Goal: Navigation & Orientation: Find specific page/section

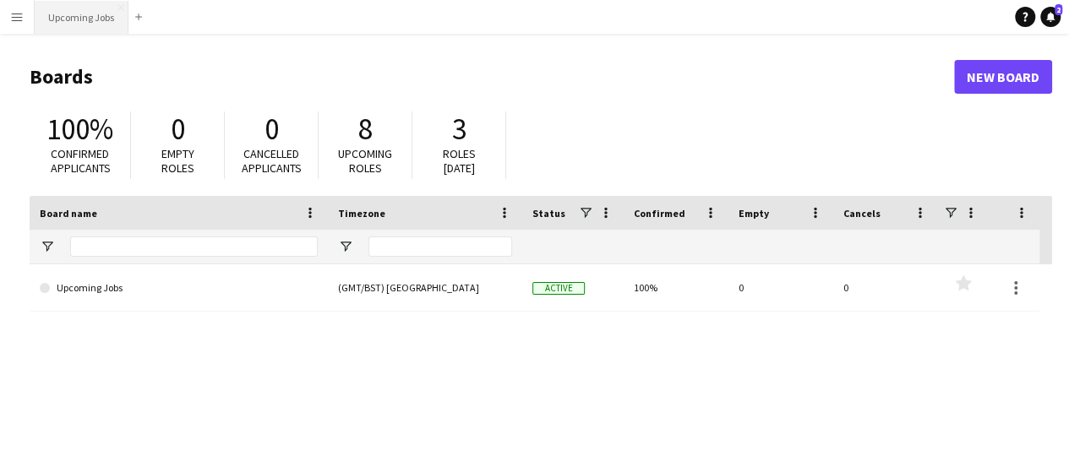
click at [84, 28] on button "Upcoming Jobs Close" at bounding box center [82, 17] width 94 height 33
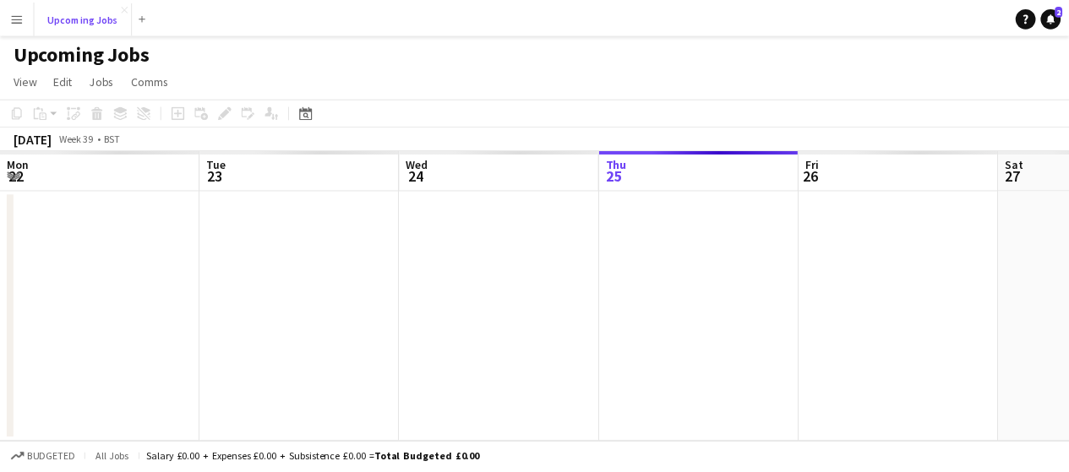
scroll to position [0, 404]
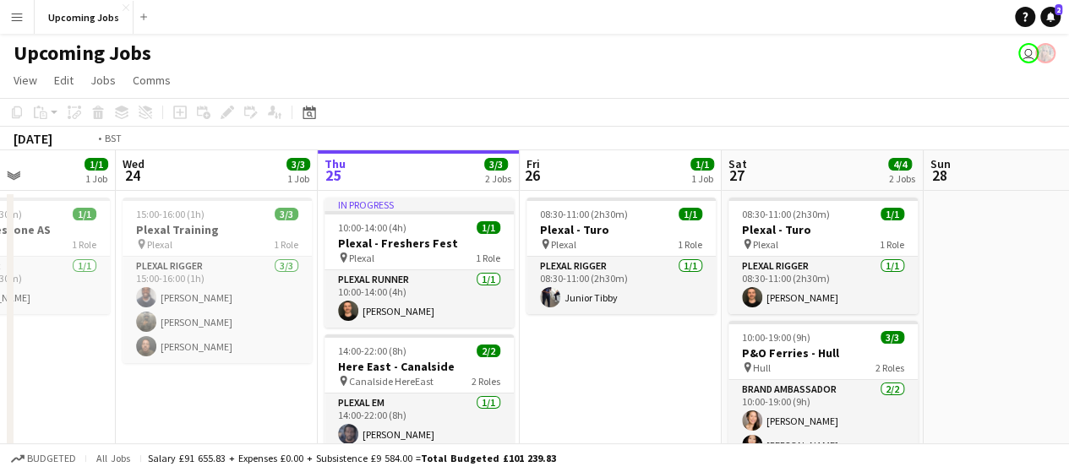
drag, startPoint x: 69, startPoint y: 346, endPoint x: 1049, endPoint y: 305, distance: 981.0
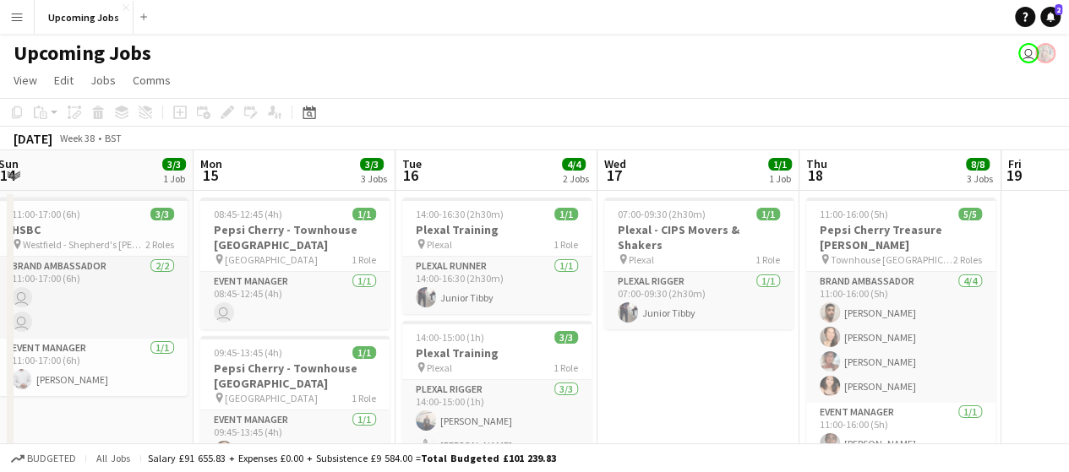
drag, startPoint x: 345, startPoint y: 300, endPoint x: 1027, endPoint y: 281, distance: 682.2
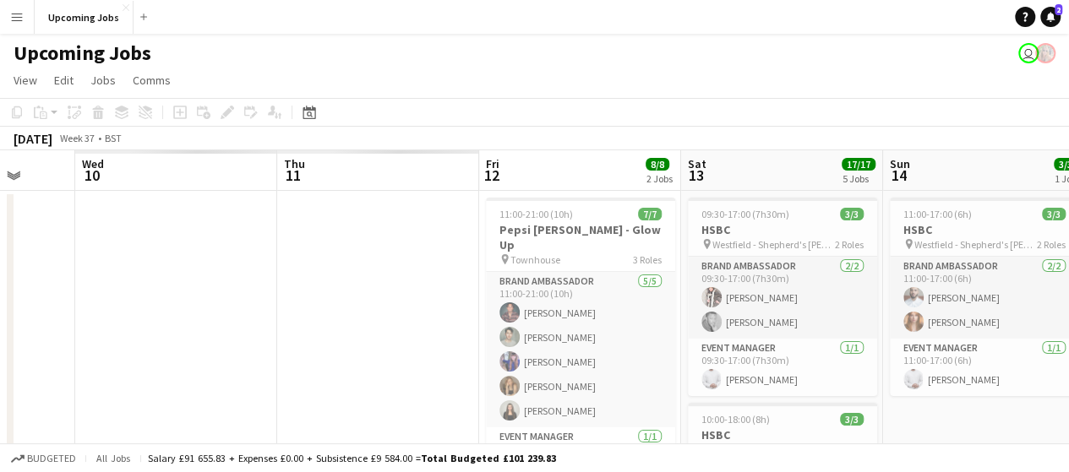
drag, startPoint x: 636, startPoint y: 313, endPoint x: 791, endPoint y: 307, distance: 154.8
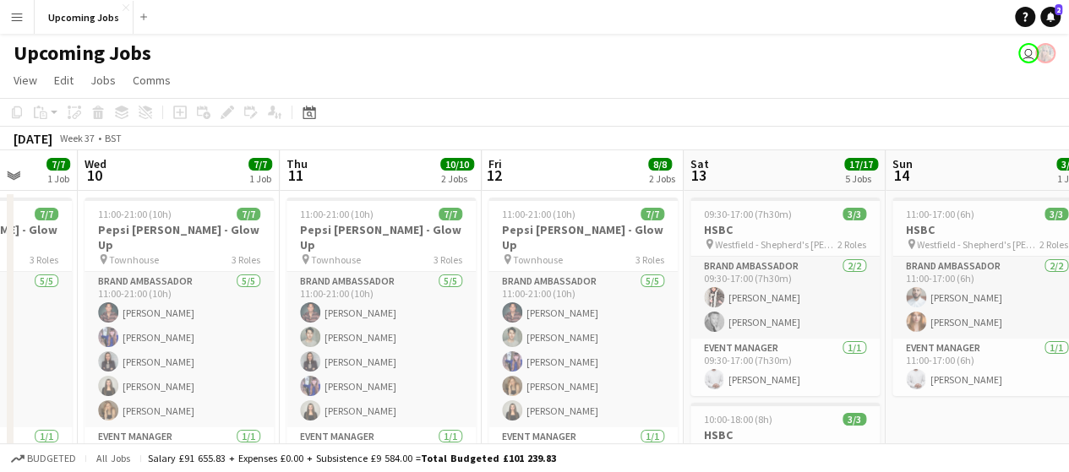
drag, startPoint x: 739, startPoint y: 319, endPoint x: 1026, endPoint y: 308, distance: 287.5
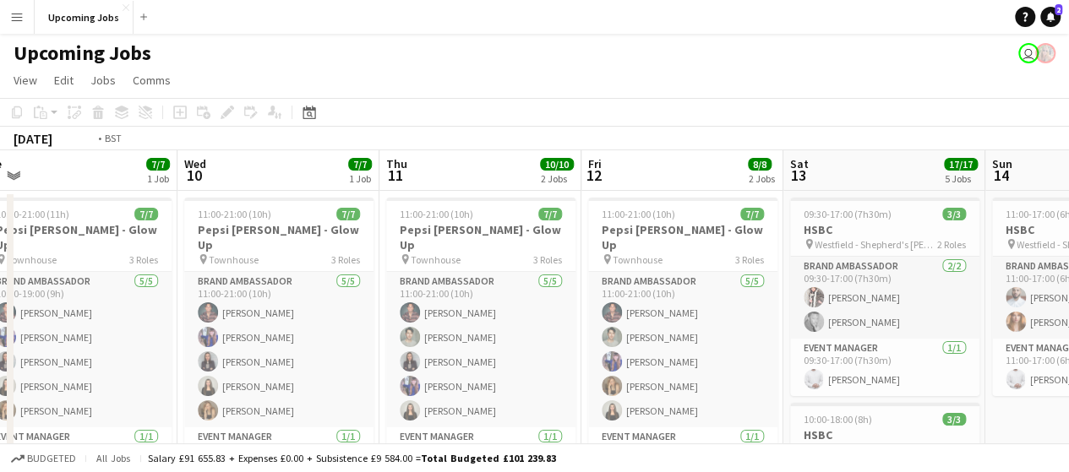
drag, startPoint x: 248, startPoint y: 310, endPoint x: 902, endPoint y: 295, distance: 654.2
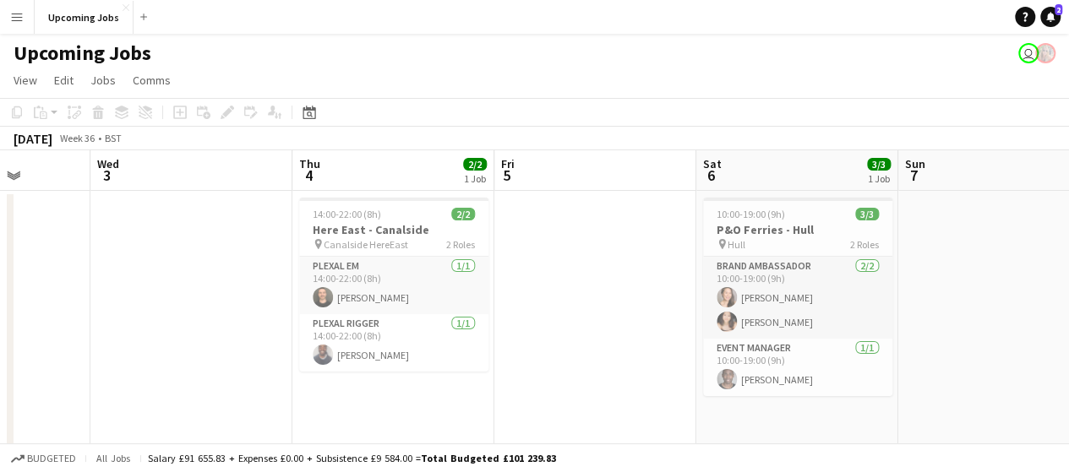
drag, startPoint x: 239, startPoint y: 325, endPoint x: 900, endPoint y: 305, distance: 661.1
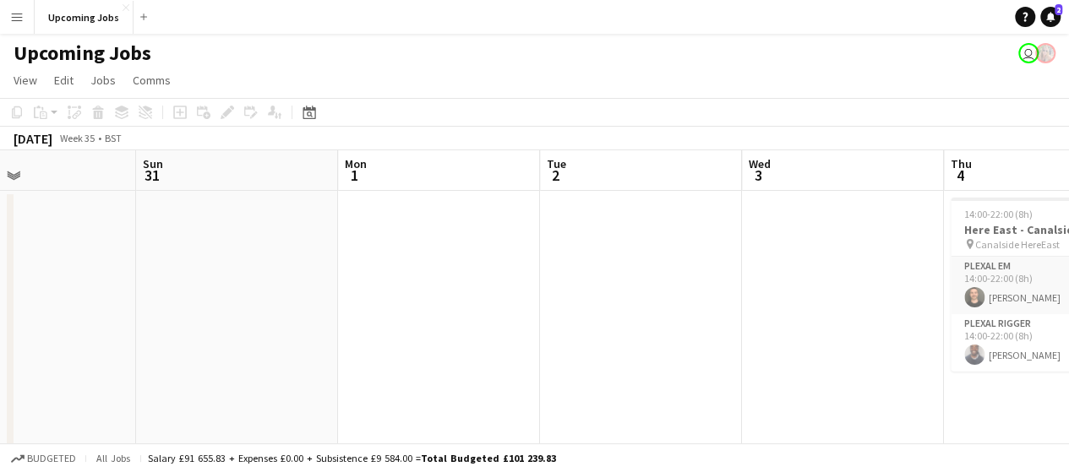
drag, startPoint x: 588, startPoint y: 322, endPoint x: 613, endPoint y: 327, distance: 25.0
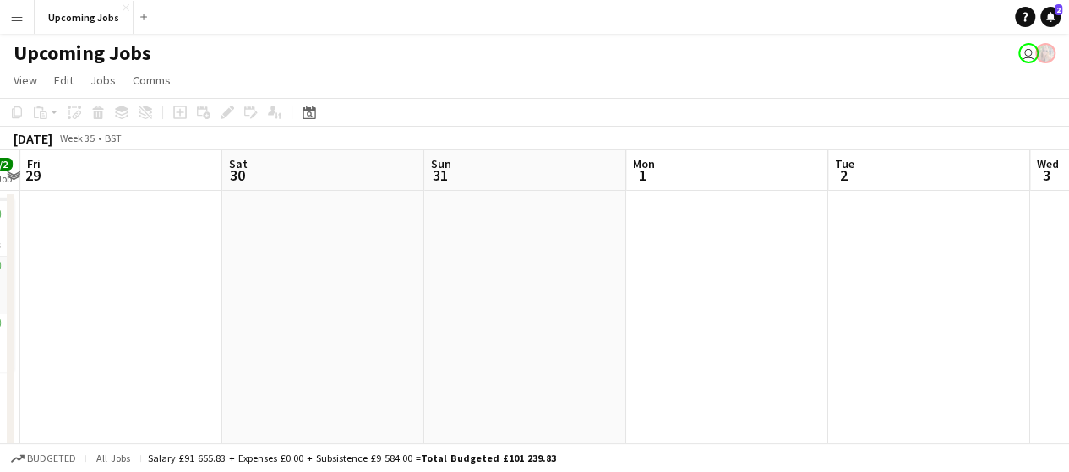
drag, startPoint x: 506, startPoint y: 349, endPoint x: 917, endPoint y: 340, distance: 410.8
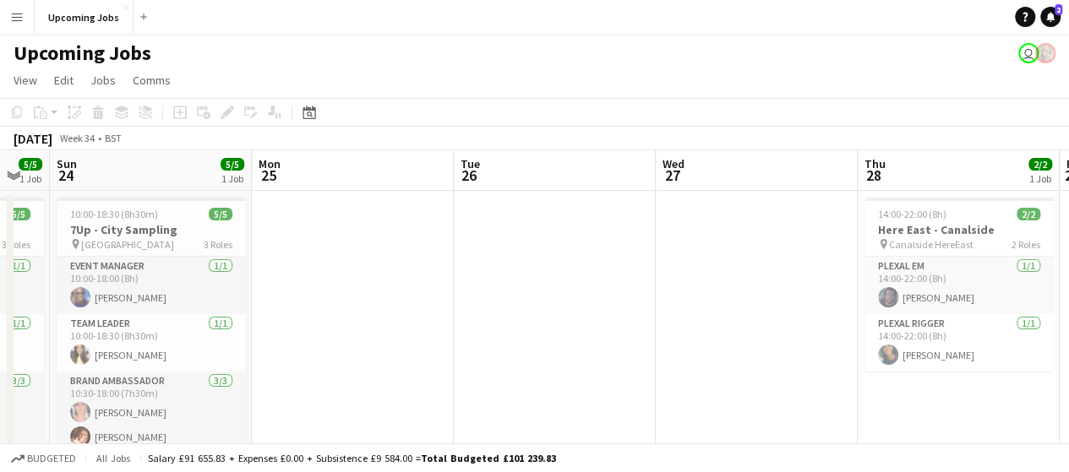
drag, startPoint x: 235, startPoint y: 374, endPoint x: 453, endPoint y: 354, distance: 218.9
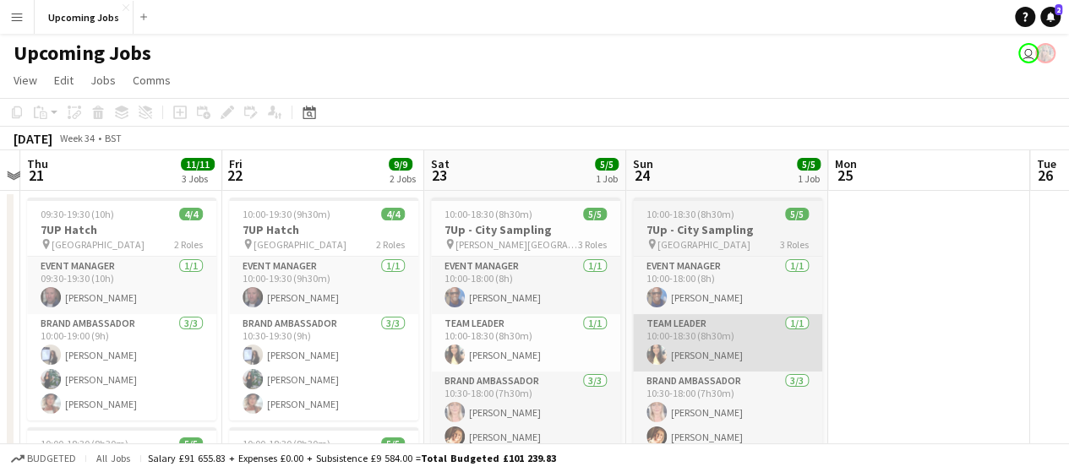
drag, startPoint x: 219, startPoint y: 362, endPoint x: 653, endPoint y: 347, distance: 434.6
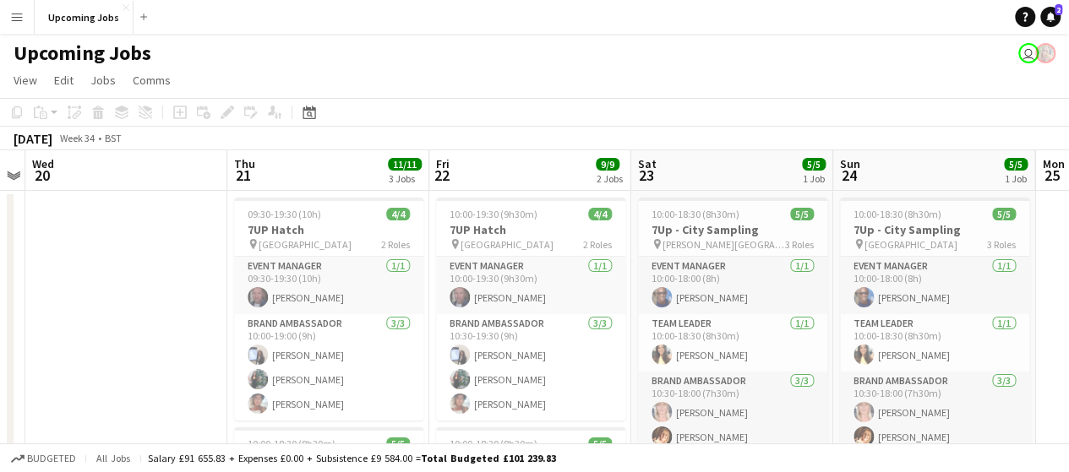
scroll to position [0, 613]
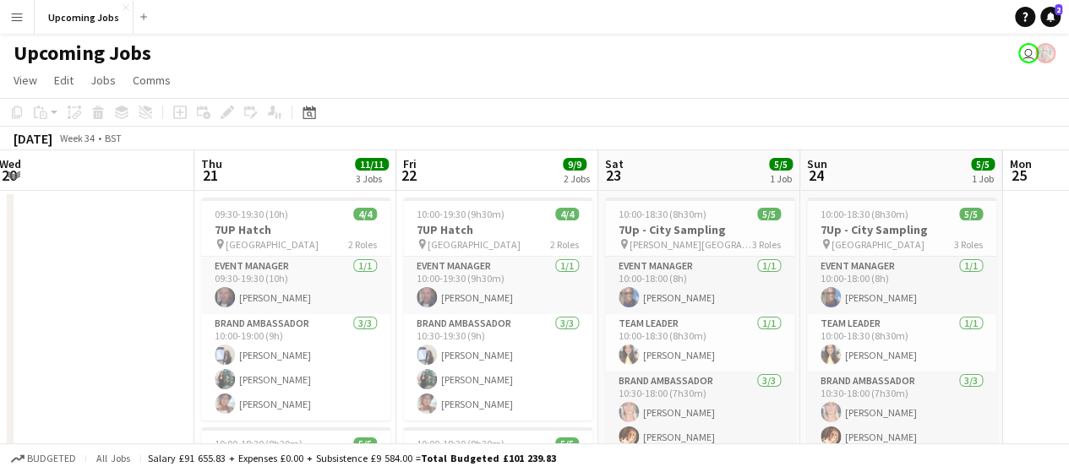
drag, startPoint x: 544, startPoint y: 352, endPoint x: 733, endPoint y: 348, distance: 189.3
